Goal: Task Accomplishment & Management: Use online tool/utility

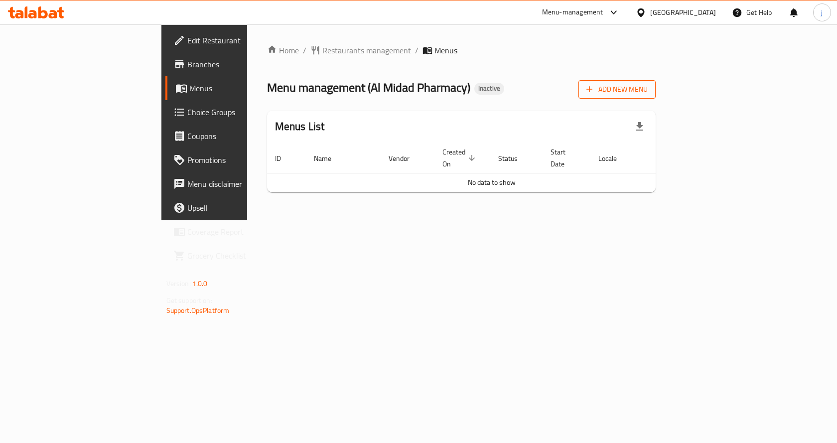
click at [593, 89] on icon "button" at bounding box center [590, 90] width 6 height 6
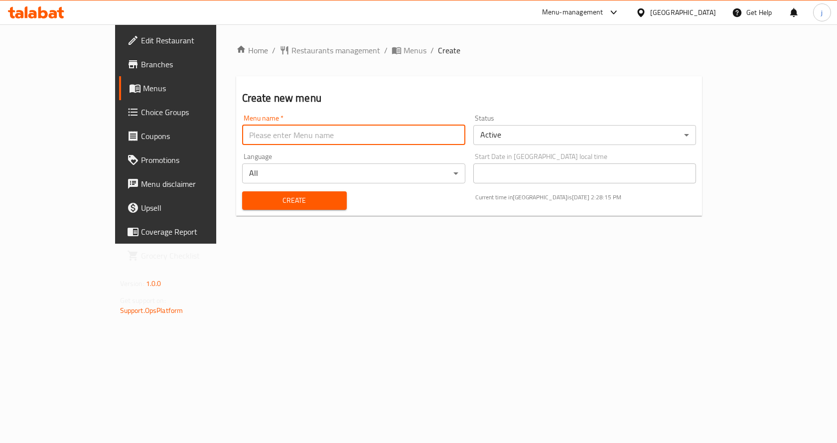
click at [284, 139] on input "text" at bounding box center [353, 135] width 223 height 20
click at [242, 132] on input "9/11/20025" at bounding box center [353, 135] width 223 height 20
type input "[DATE]"
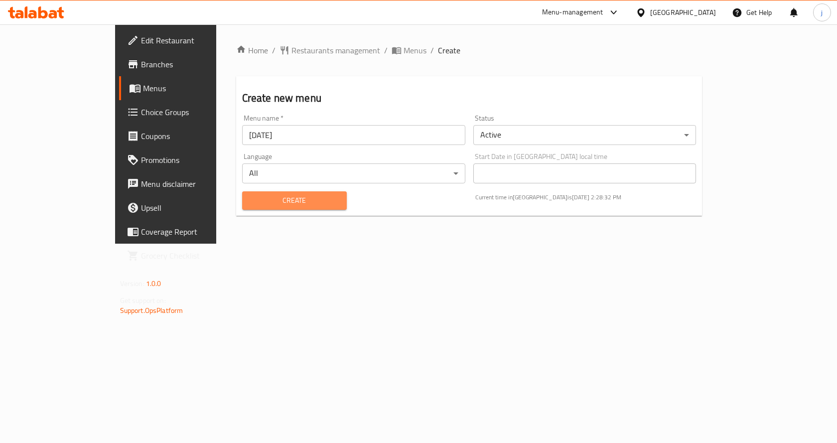
click at [250, 196] on span "Create" at bounding box center [294, 200] width 89 height 12
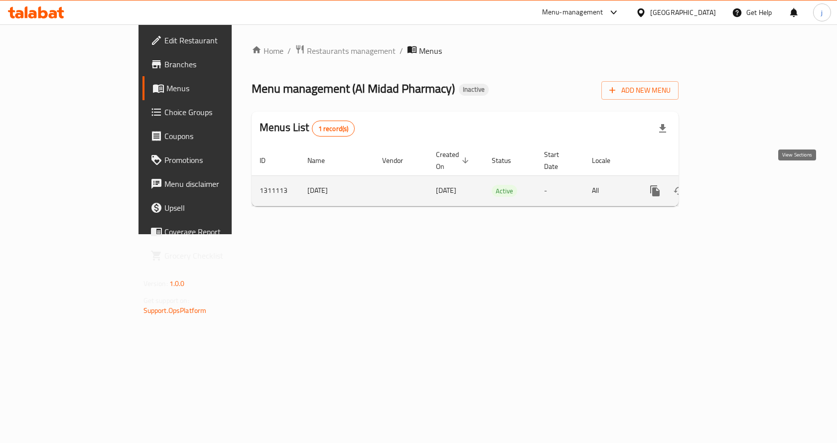
click at [733, 185] on icon "enhanced table" at bounding box center [727, 191] width 12 height 12
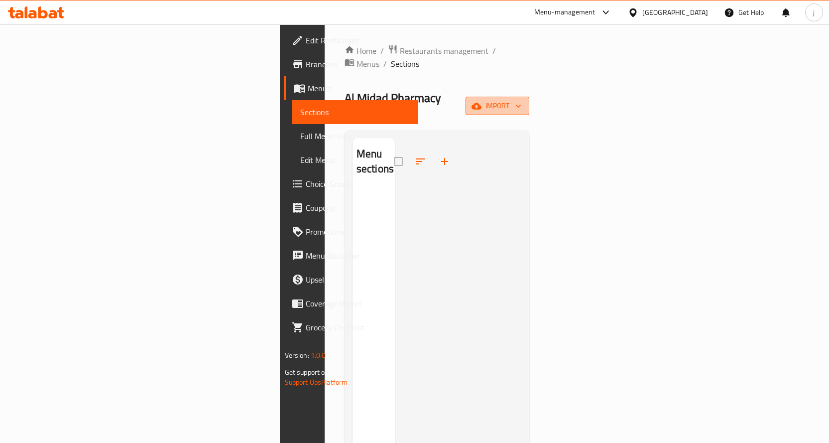
click at [529, 97] on button "import" at bounding box center [498, 106] width 64 height 18
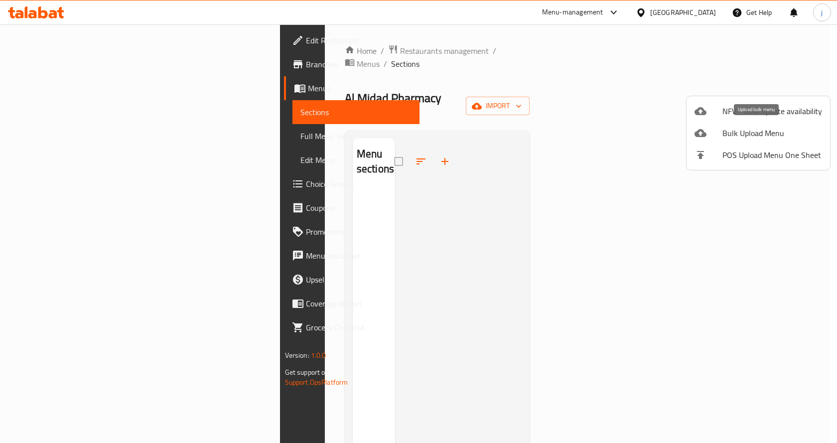
click at [784, 128] on span "Bulk Upload Menu" at bounding box center [772, 133] width 100 height 12
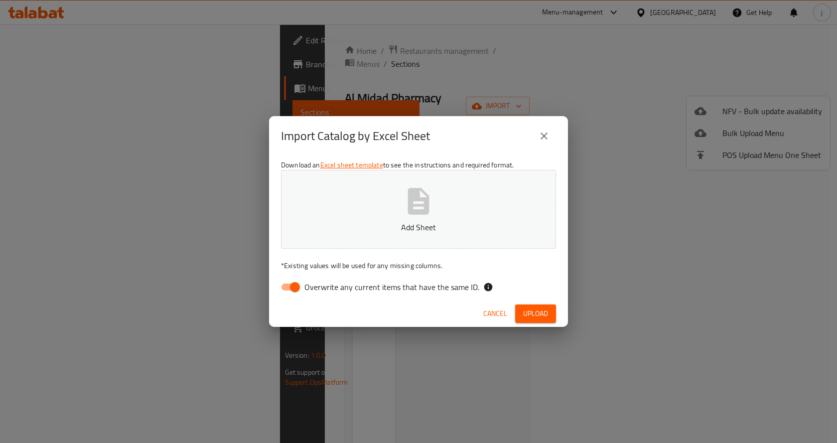
click at [299, 285] on input "Overwrite any current items that have the same ID." at bounding box center [294, 286] width 57 height 19
checkbox input "false"
click at [389, 208] on button "Add Sheet" at bounding box center [418, 209] width 275 height 79
click at [542, 312] on span "Upload" at bounding box center [535, 313] width 25 height 12
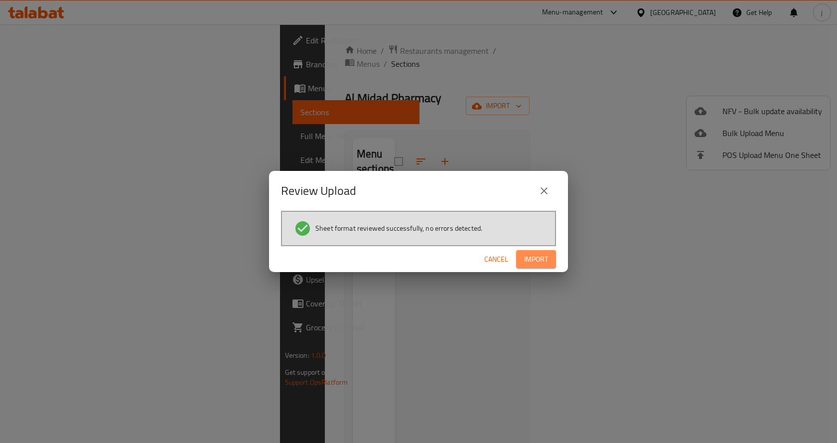
click at [531, 258] on span "Import" at bounding box center [536, 259] width 24 height 12
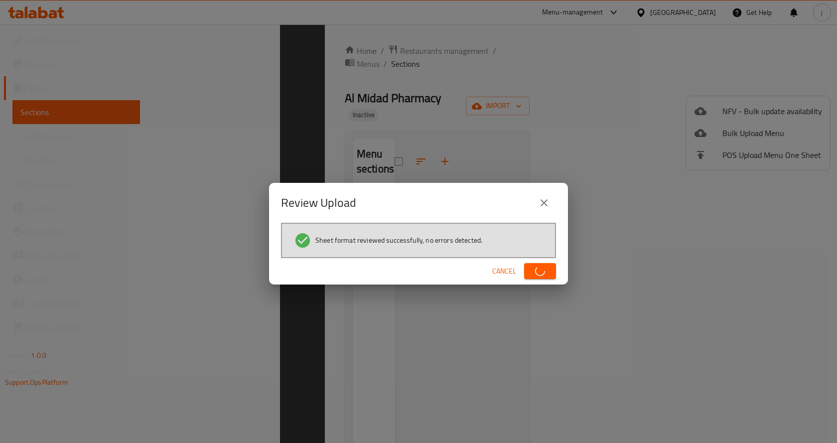
scroll to position [139, 0]
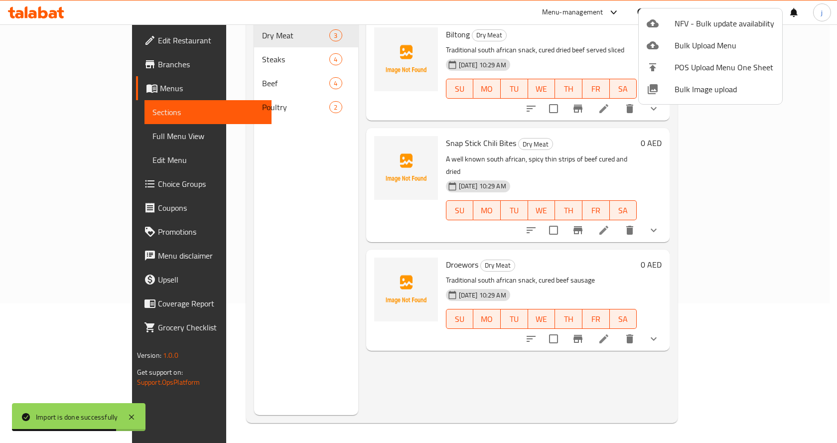
click at [733, 133] on div at bounding box center [418, 221] width 837 height 443
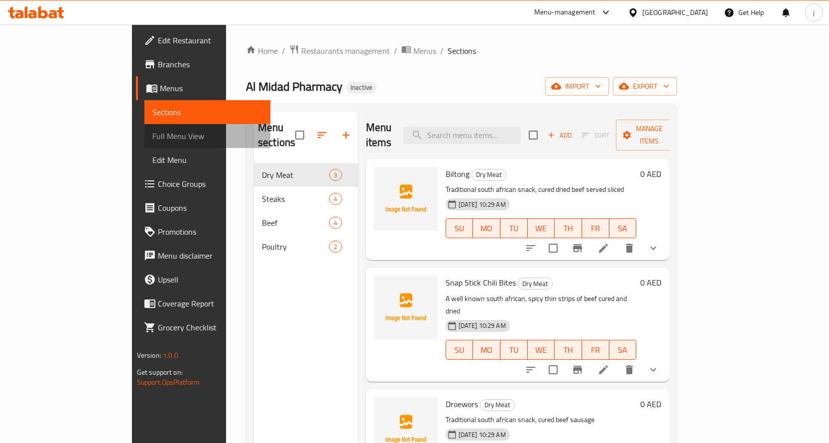
click at [152, 130] on span "Full Menu View" at bounding box center [207, 136] width 110 height 12
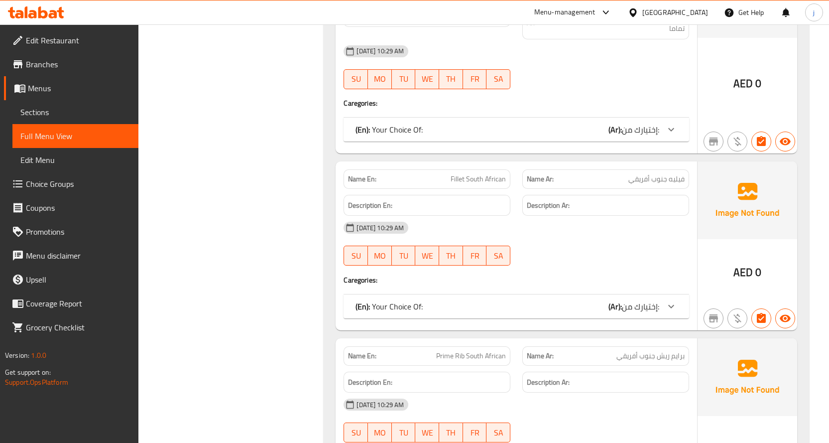
scroll to position [851, 0]
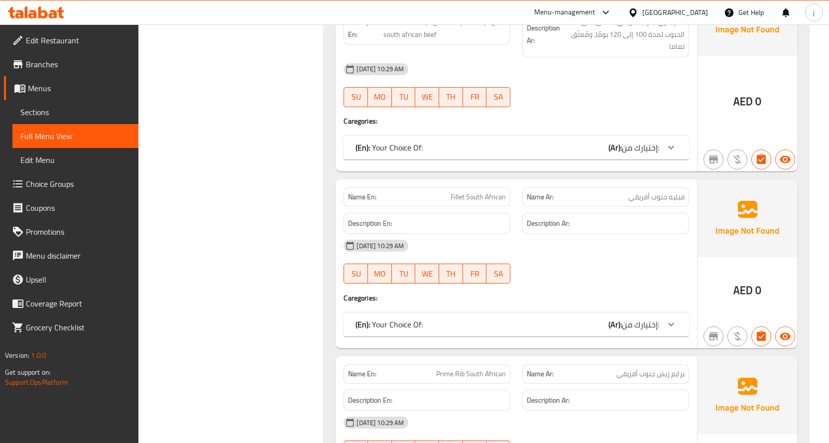
click at [673, 318] on icon at bounding box center [671, 324] width 12 height 12
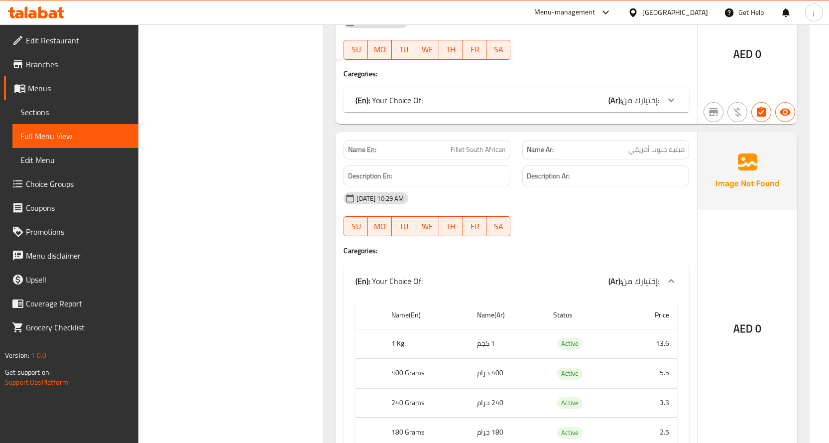
scroll to position [950, 0]
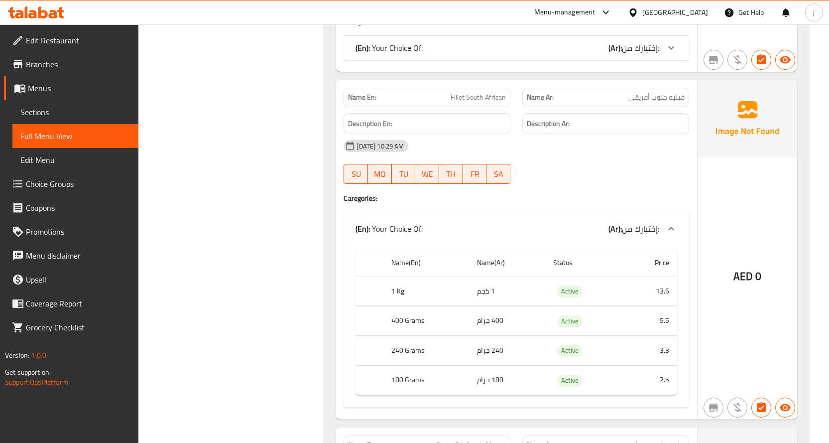
click at [668, 217] on div at bounding box center [671, 229] width 24 height 24
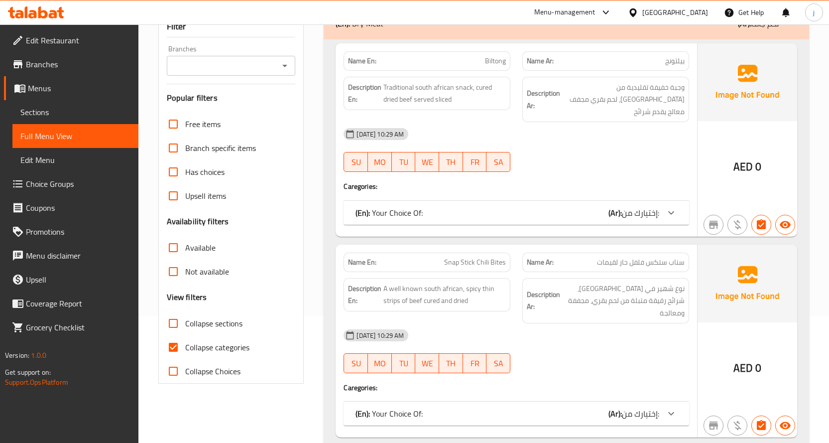
scroll to position [0, 0]
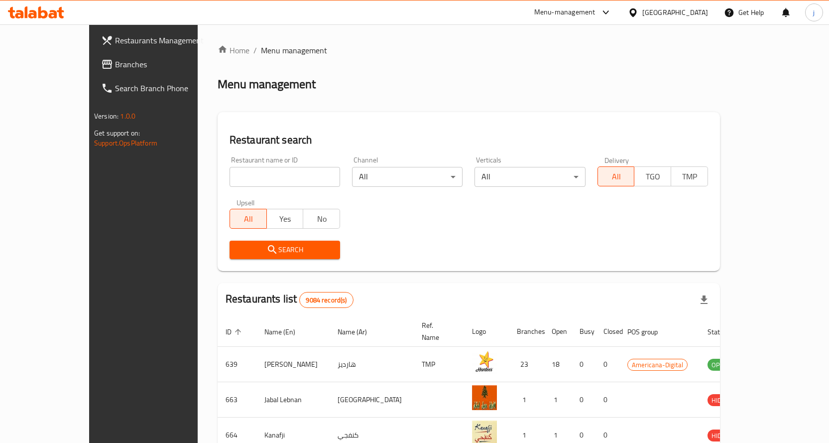
click at [596, 11] on div "Menu-management" at bounding box center [564, 12] width 61 height 12
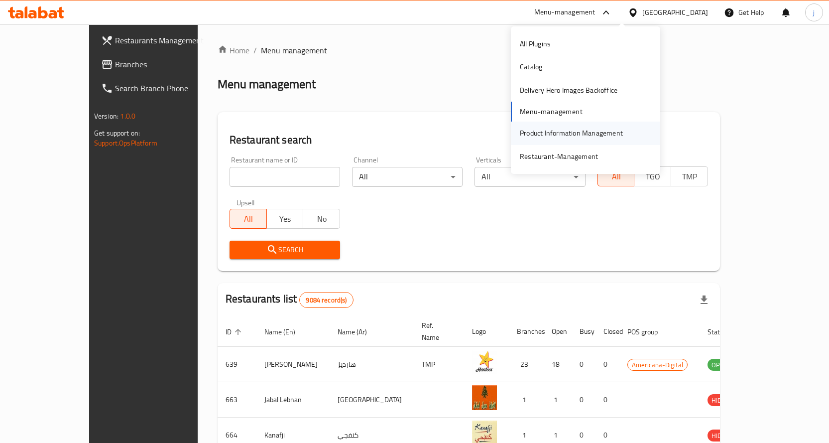
click at [592, 128] on div "Product Information Management" at bounding box center [571, 133] width 103 height 11
